Goal: Navigation & Orientation: Find specific page/section

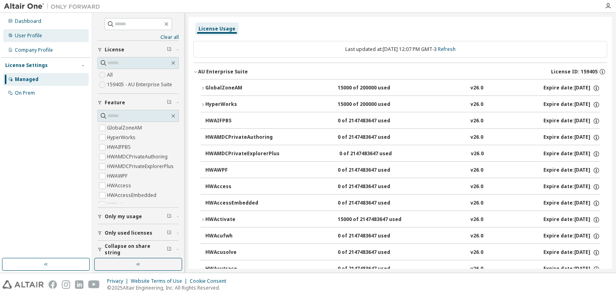
click at [47, 35] on div "User Profile" at bounding box center [45, 35] width 85 height 13
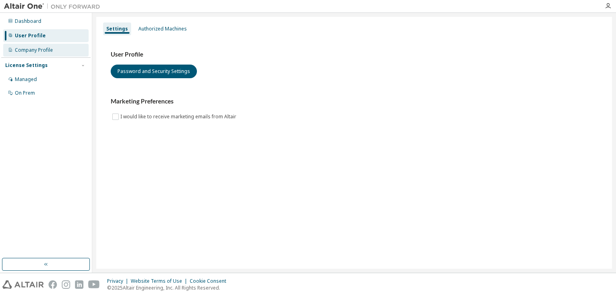
click at [54, 54] on div "Company Profile" at bounding box center [45, 50] width 85 height 13
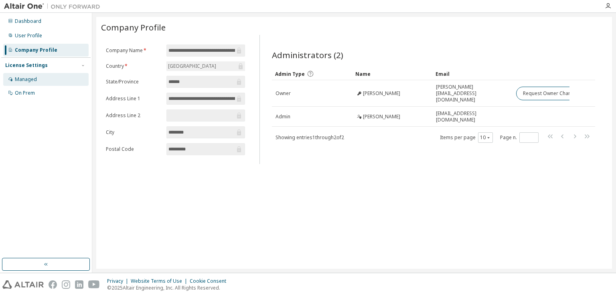
click at [57, 77] on div "Managed" at bounding box center [45, 79] width 85 height 13
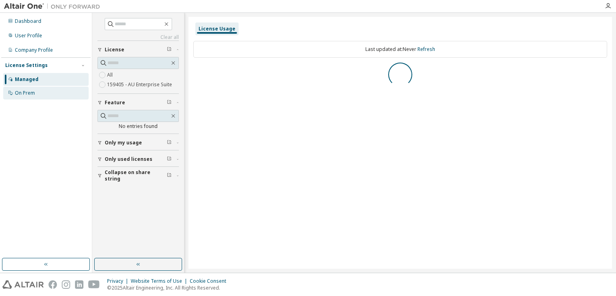
click at [53, 88] on div "On Prem" at bounding box center [45, 93] width 85 height 13
